Goal: Information Seeking & Learning: Learn about a topic

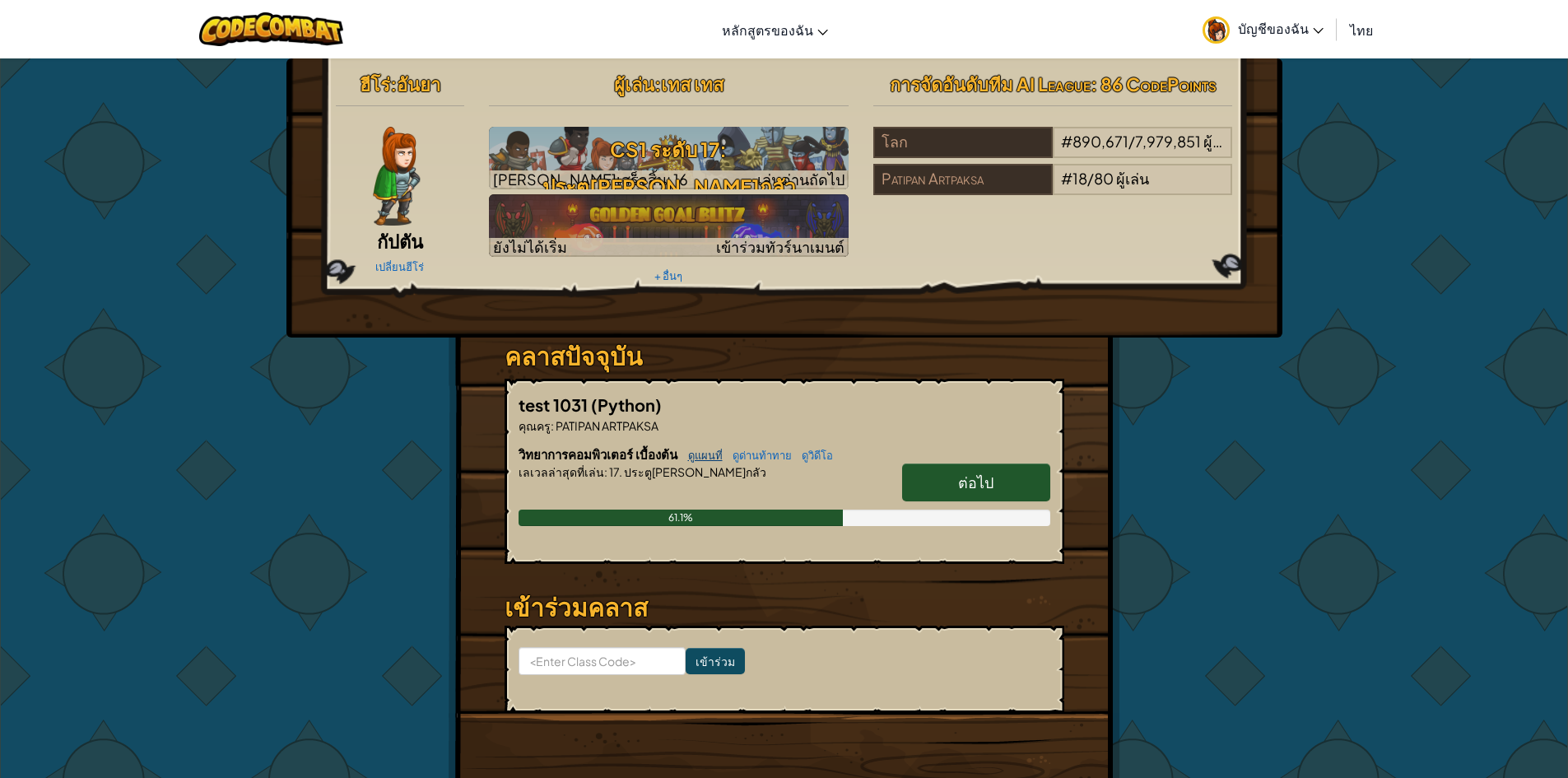
click at [707, 459] on link "ดูแผนที่" at bounding box center [701, 456] width 43 height 13
select select "th"
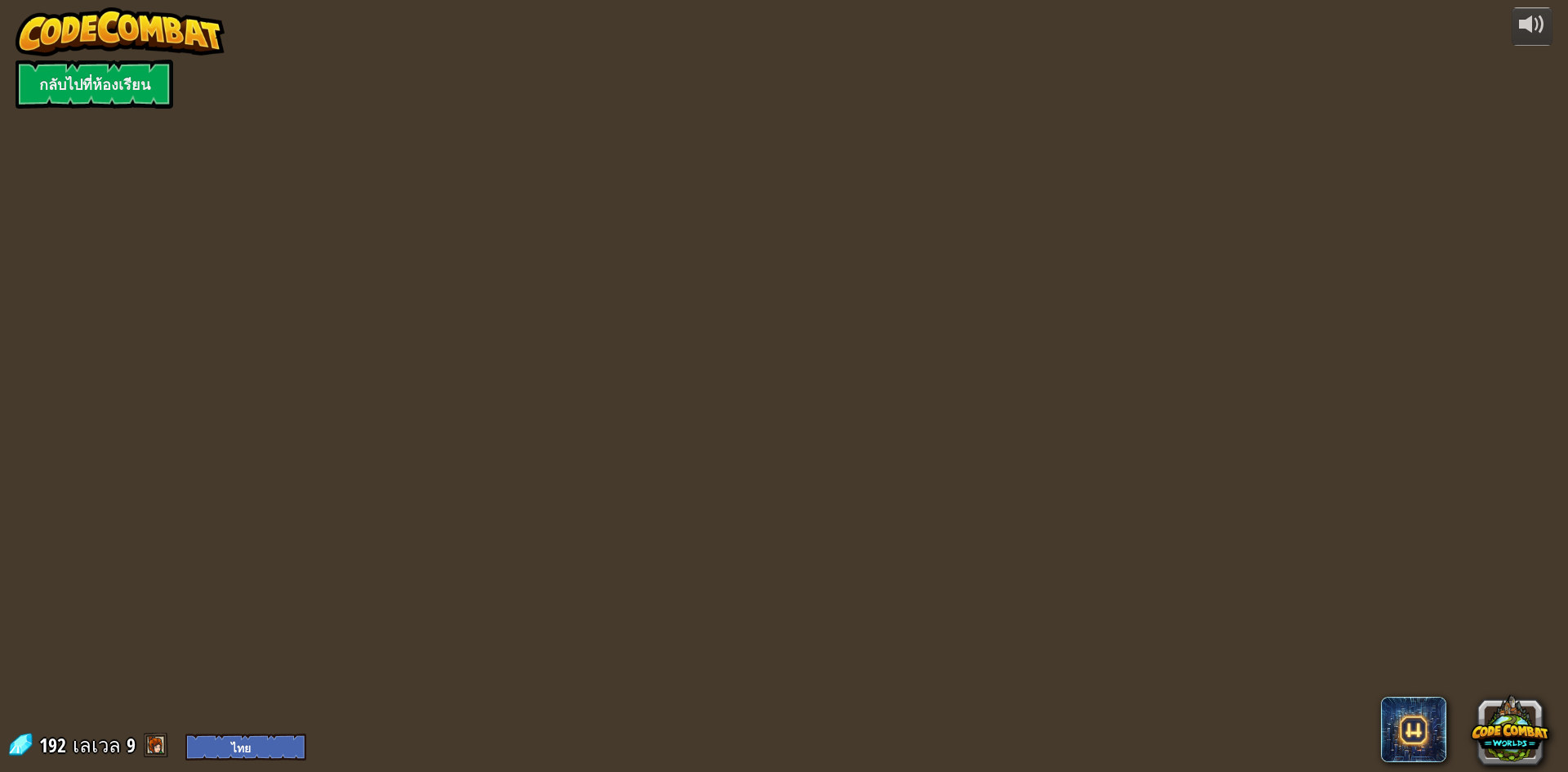
select select "th"
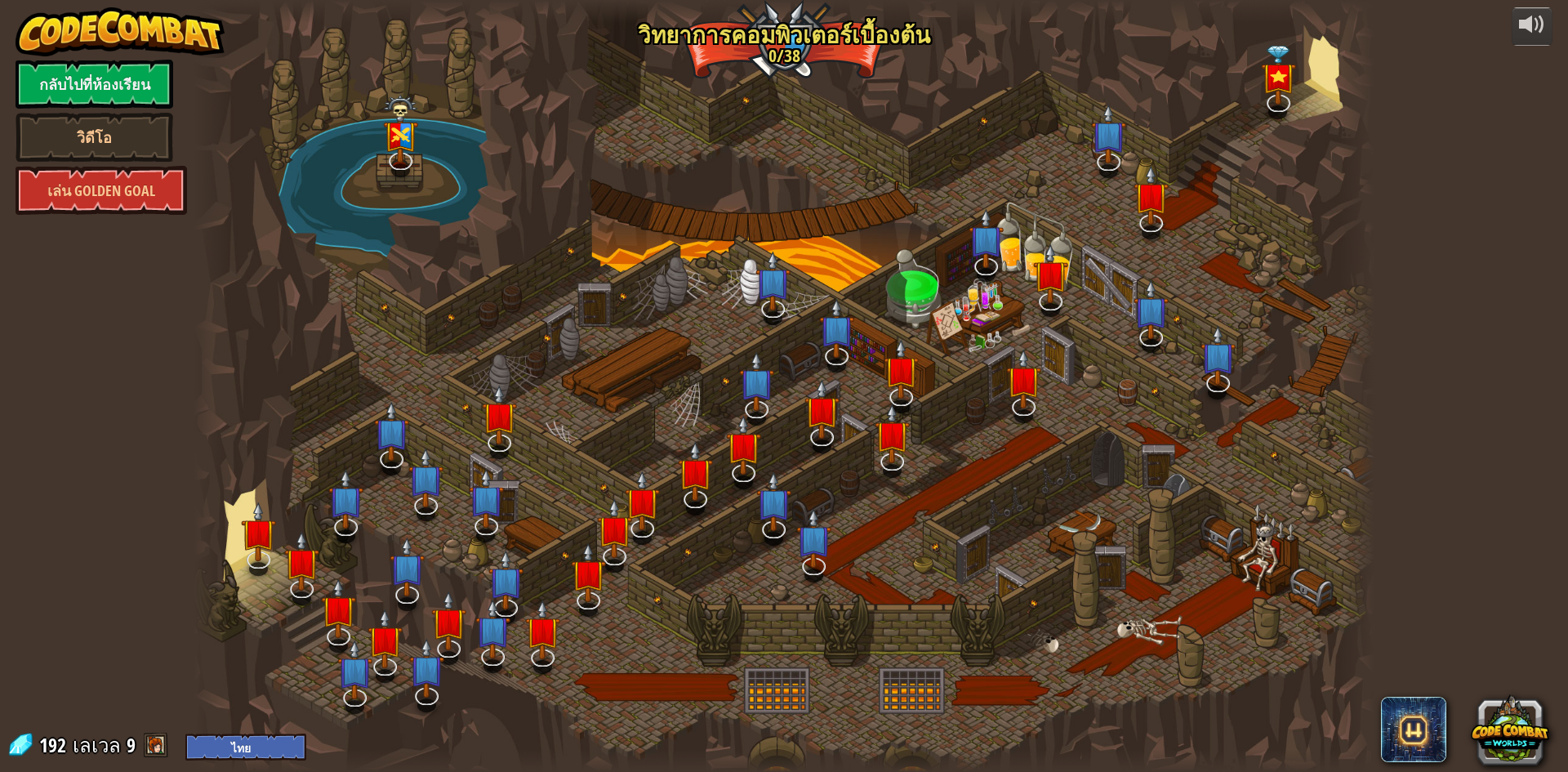
select select "th"
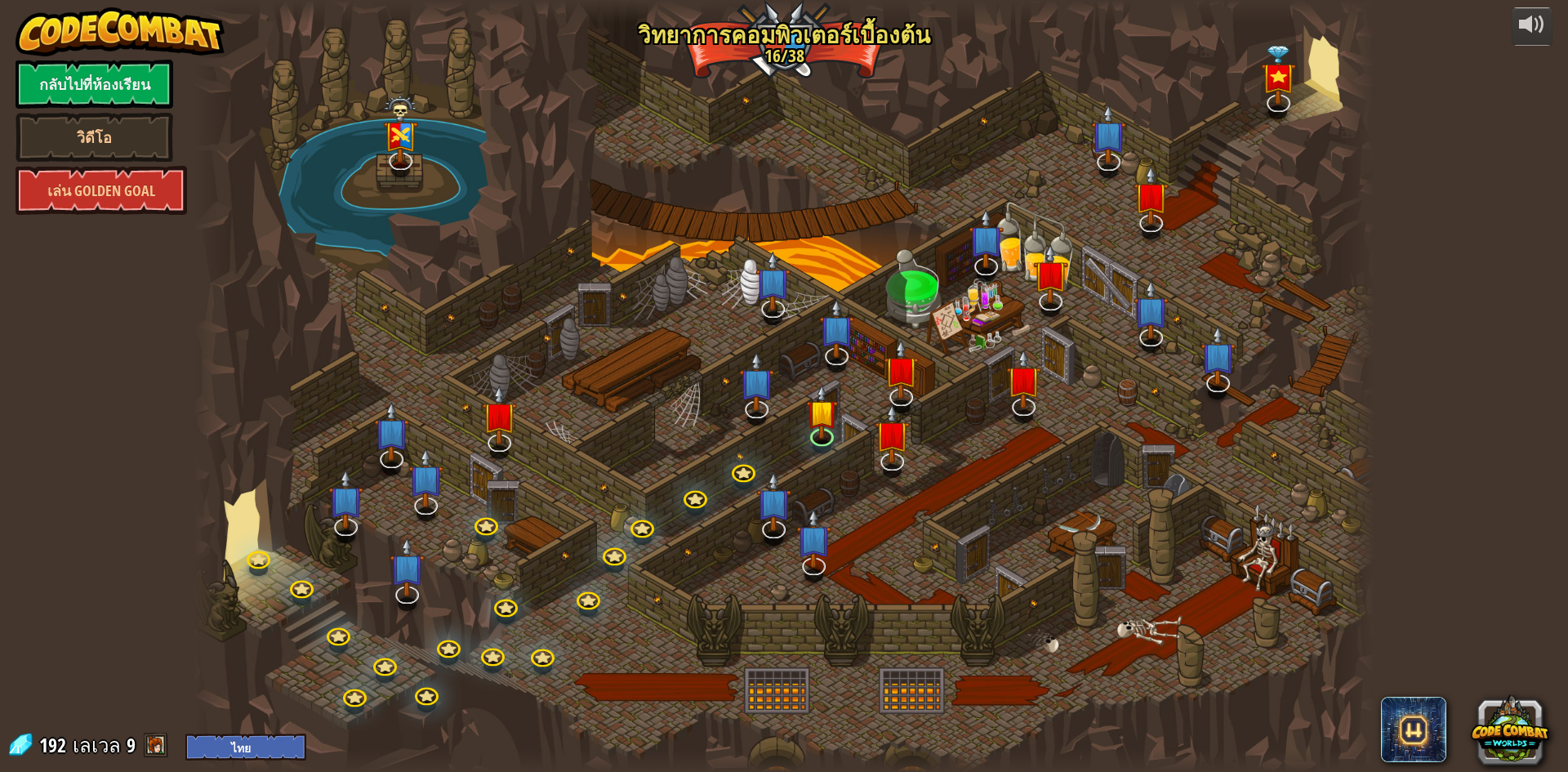
select select "th"
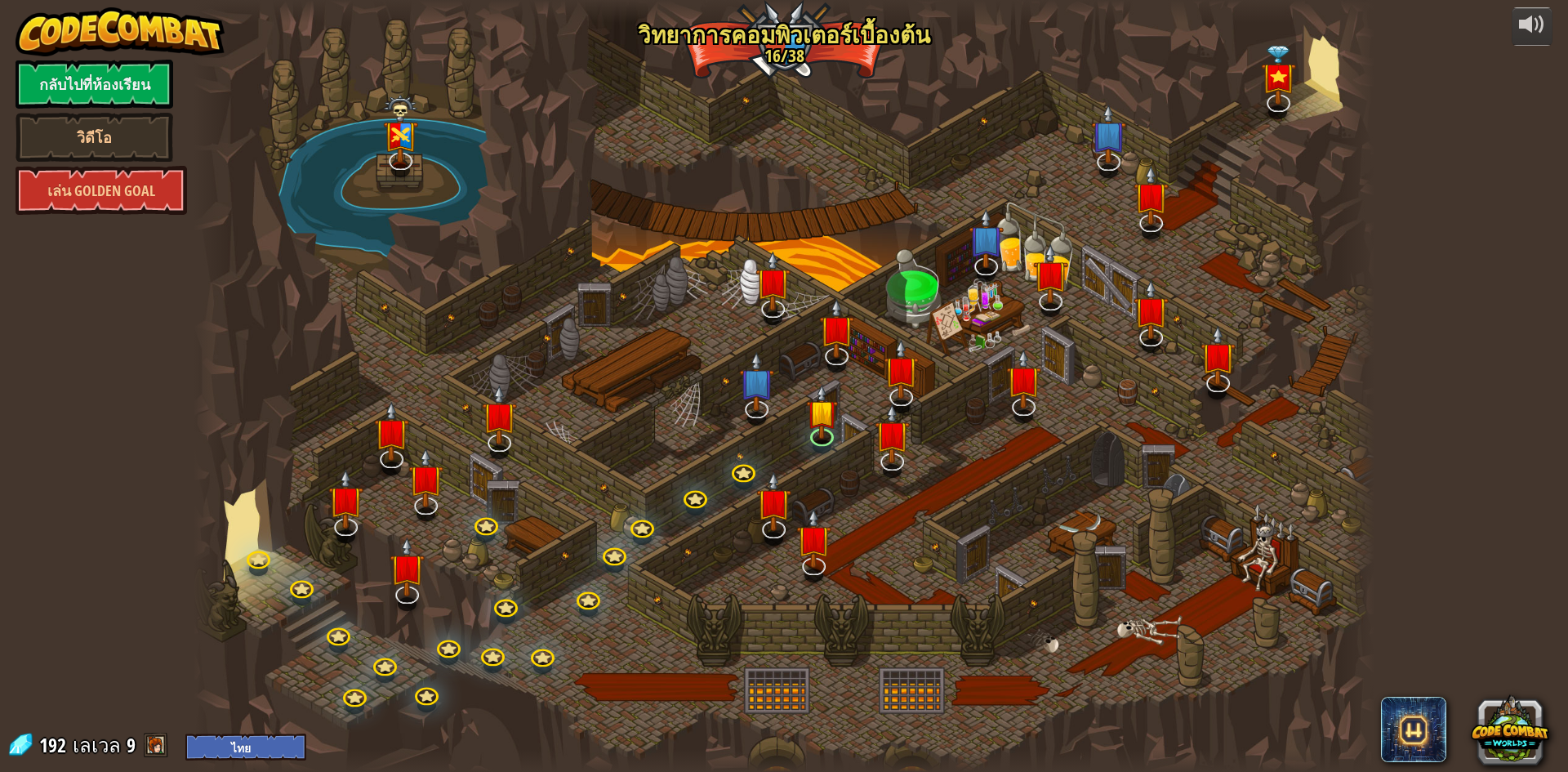
select select "th"
